Goal: Task Accomplishment & Management: Use online tool/utility

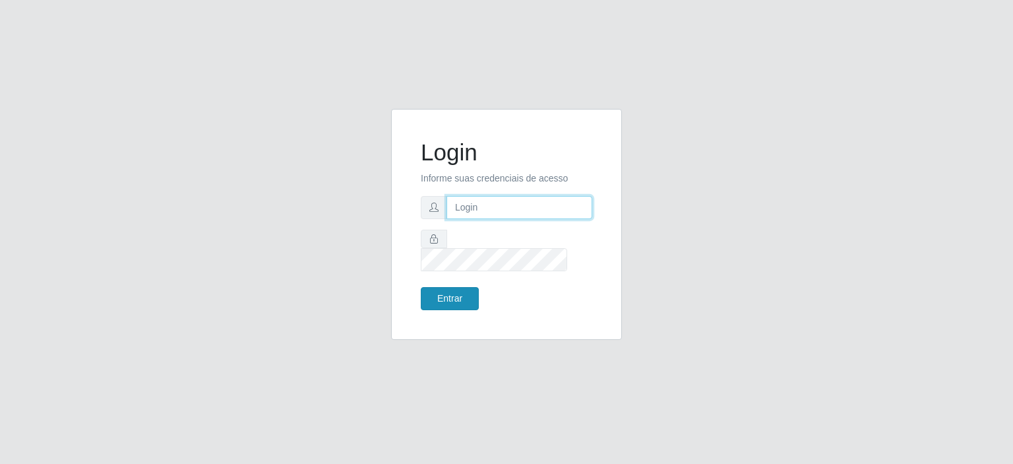
type input "[EMAIL_ADDRESS][DOMAIN_NAME]"
click at [440, 294] on button "Entrar" at bounding box center [450, 298] width 58 height 23
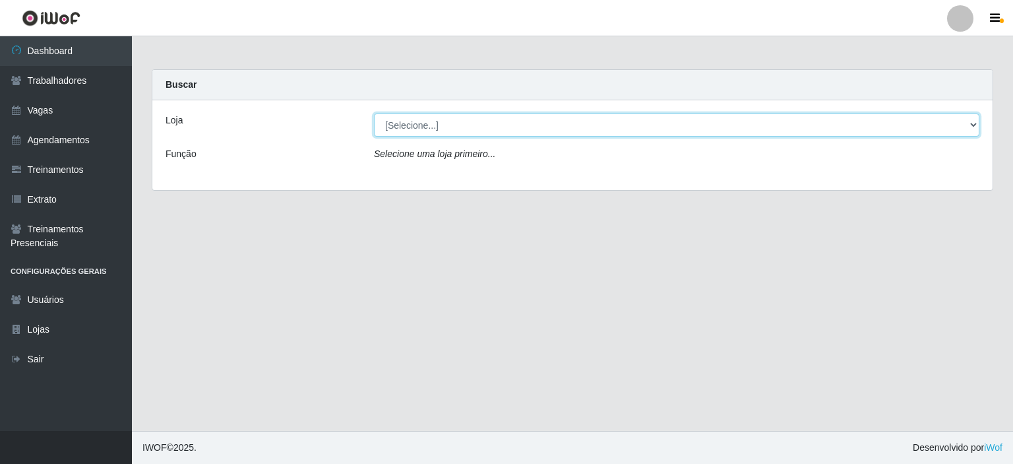
click at [426, 129] on select "[Selecione...] Preço Bom Supermercado" at bounding box center [677, 124] width 606 height 23
select select "387"
click at [374, 113] on select "[Selecione...] Preço Bom Supermercado" at bounding box center [677, 124] width 606 height 23
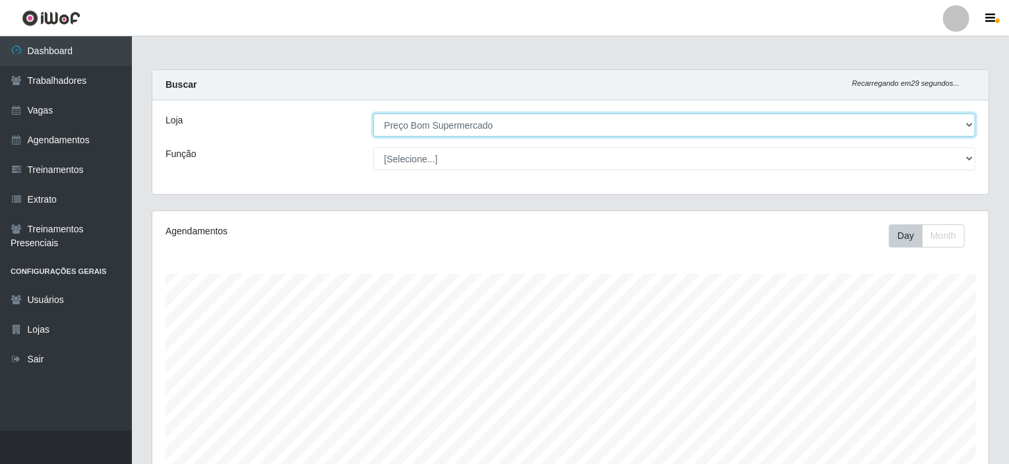
scroll to position [292, 0]
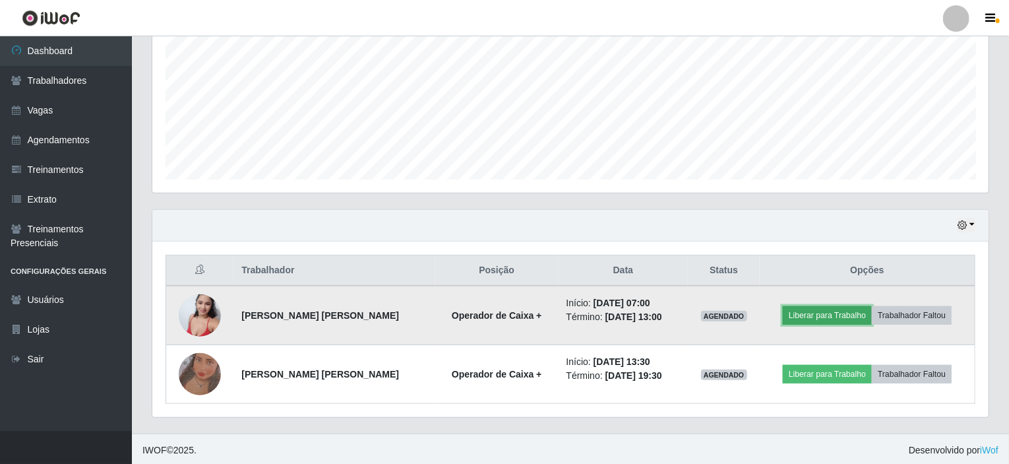
click at [843, 309] on button "Liberar para Trabalho" at bounding box center [827, 315] width 89 height 18
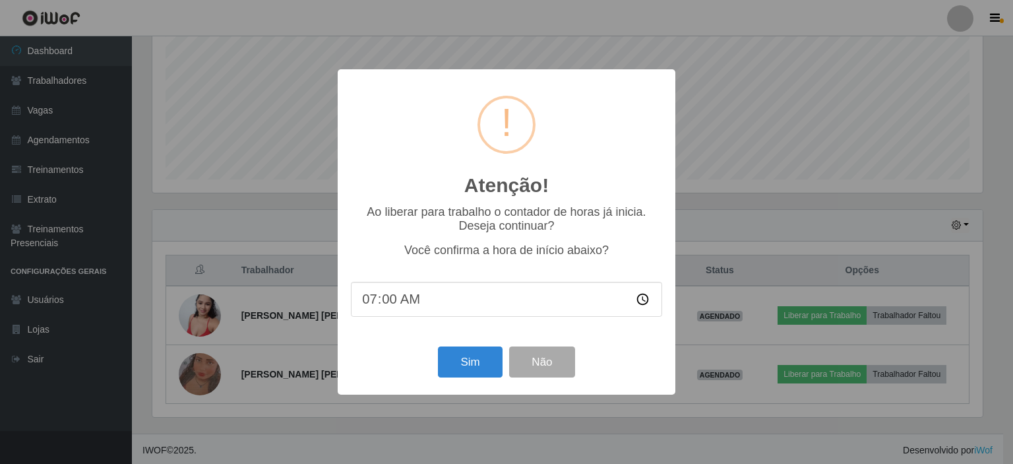
click at [389, 298] on input "07:00" at bounding box center [506, 299] width 311 height 35
type input "07:04"
click at [470, 352] on button "Sim" at bounding box center [470, 361] width 64 height 31
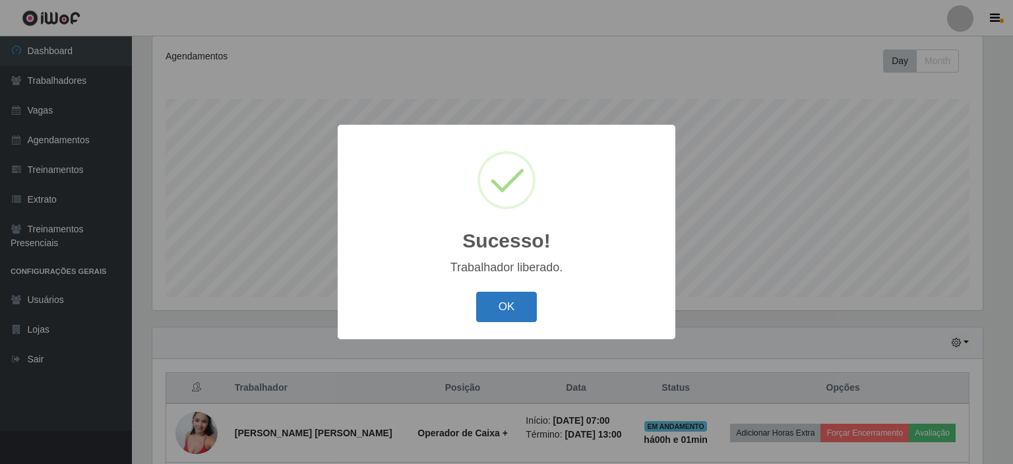
click at [488, 323] on button "OK" at bounding box center [506, 307] width 61 height 31
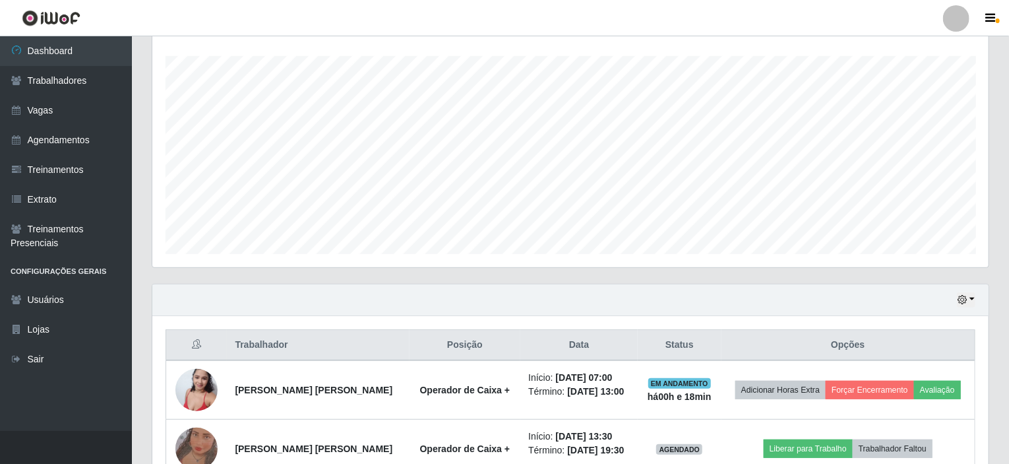
scroll to position [241, 0]
